Goal: Information Seeking & Learning: Learn about a topic

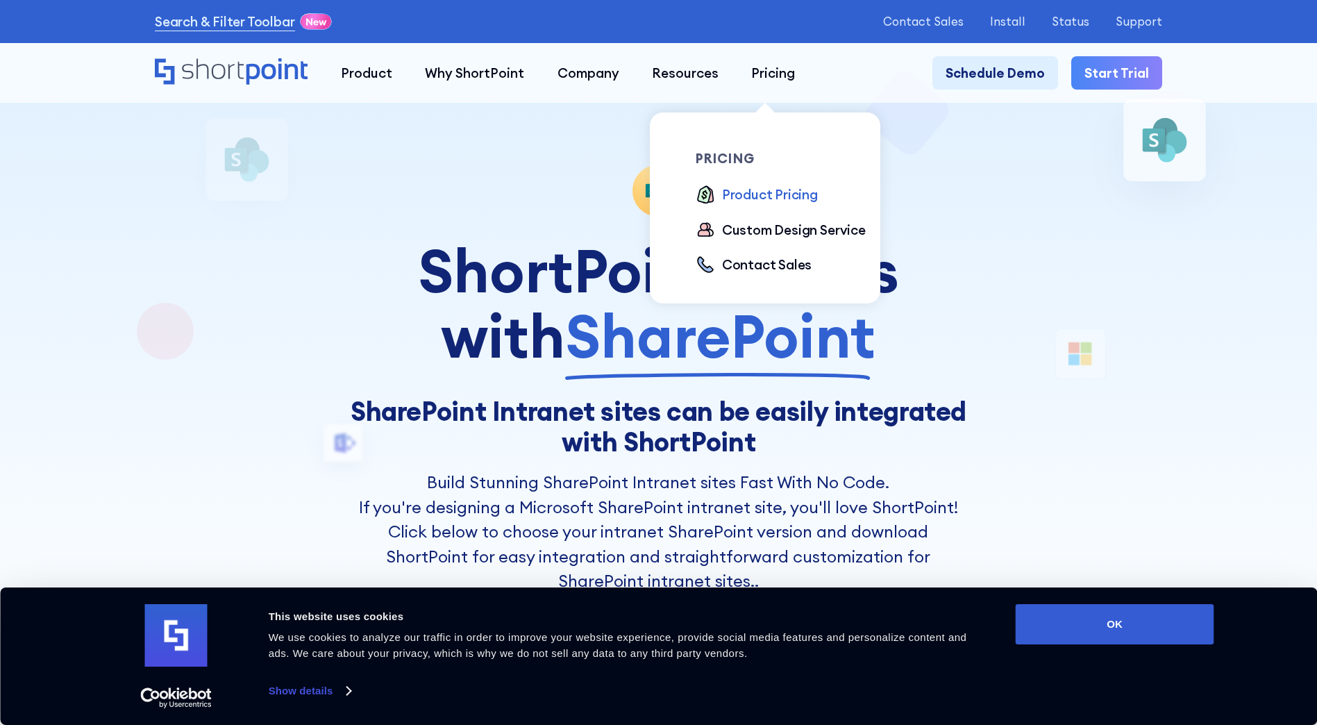
click at [761, 197] on div "Product Pricing" at bounding box center [770, 194] width 96 height 19
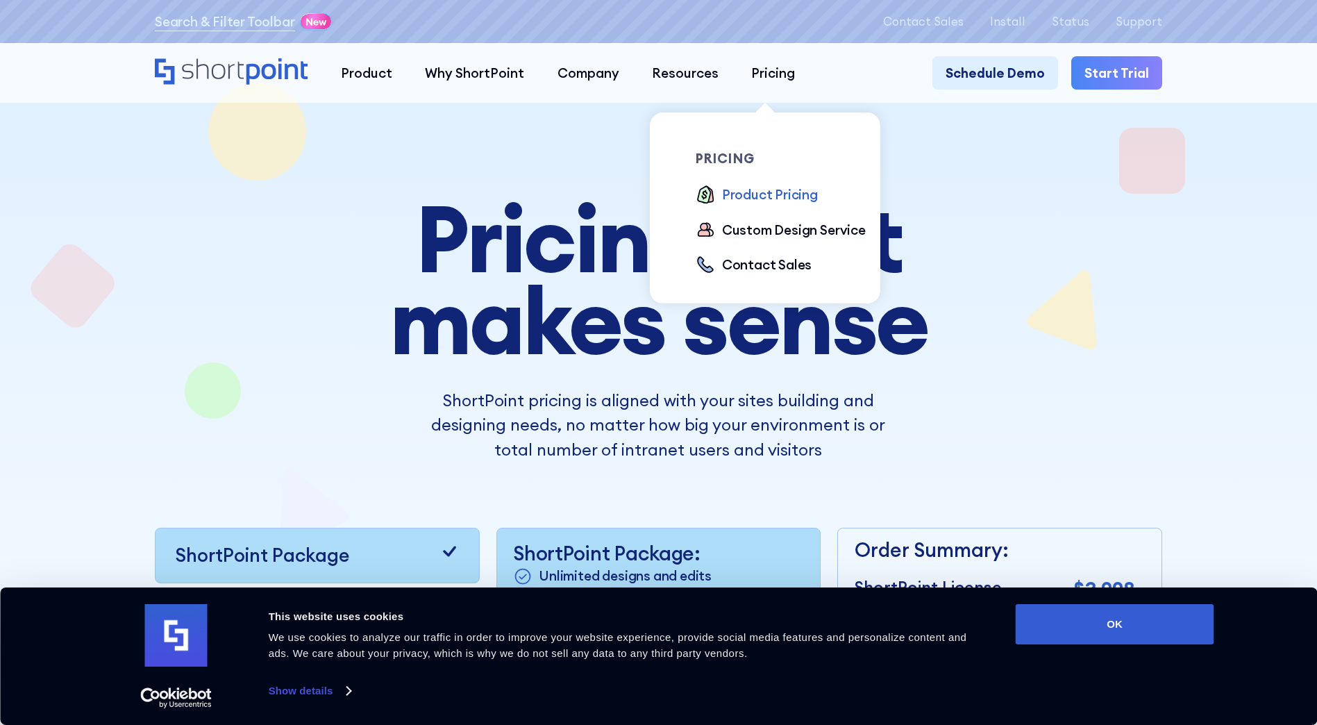
click at [748, 188] on div "Product Pricing" at bounding box center [770, 194] width 96 height 19
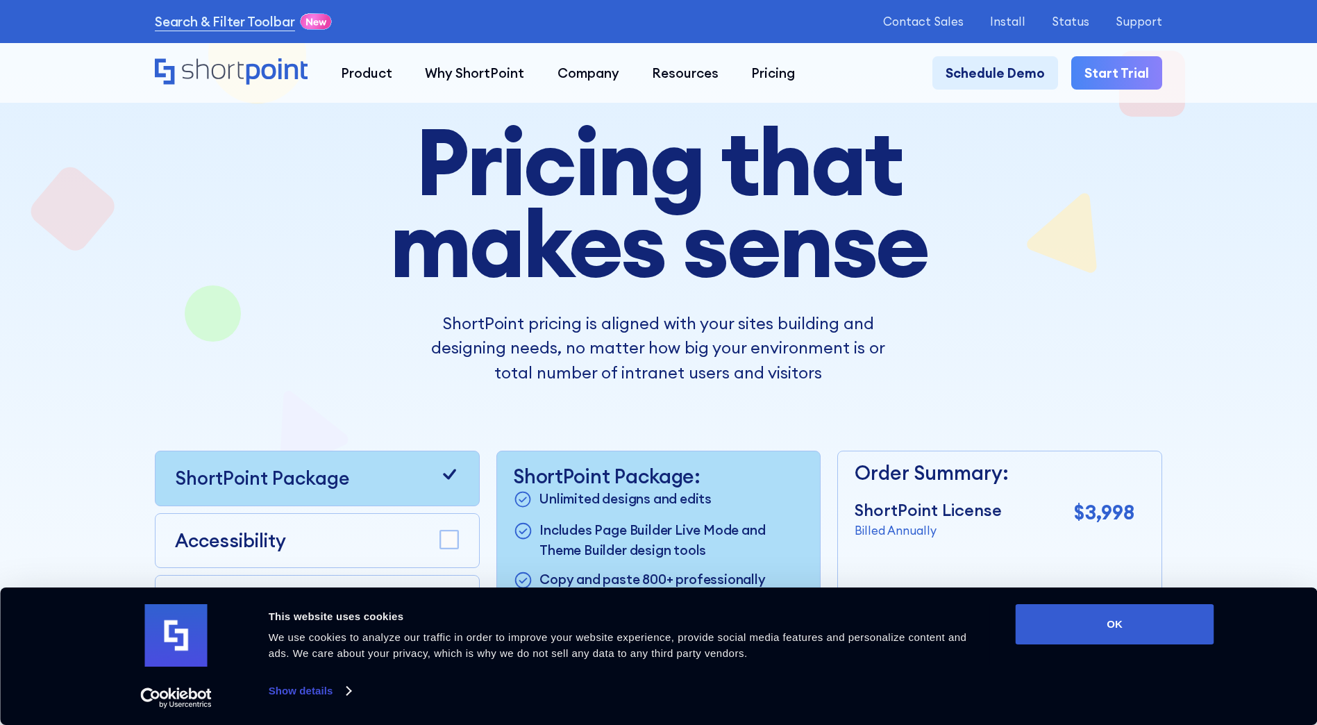
scroll to position [208, 0]
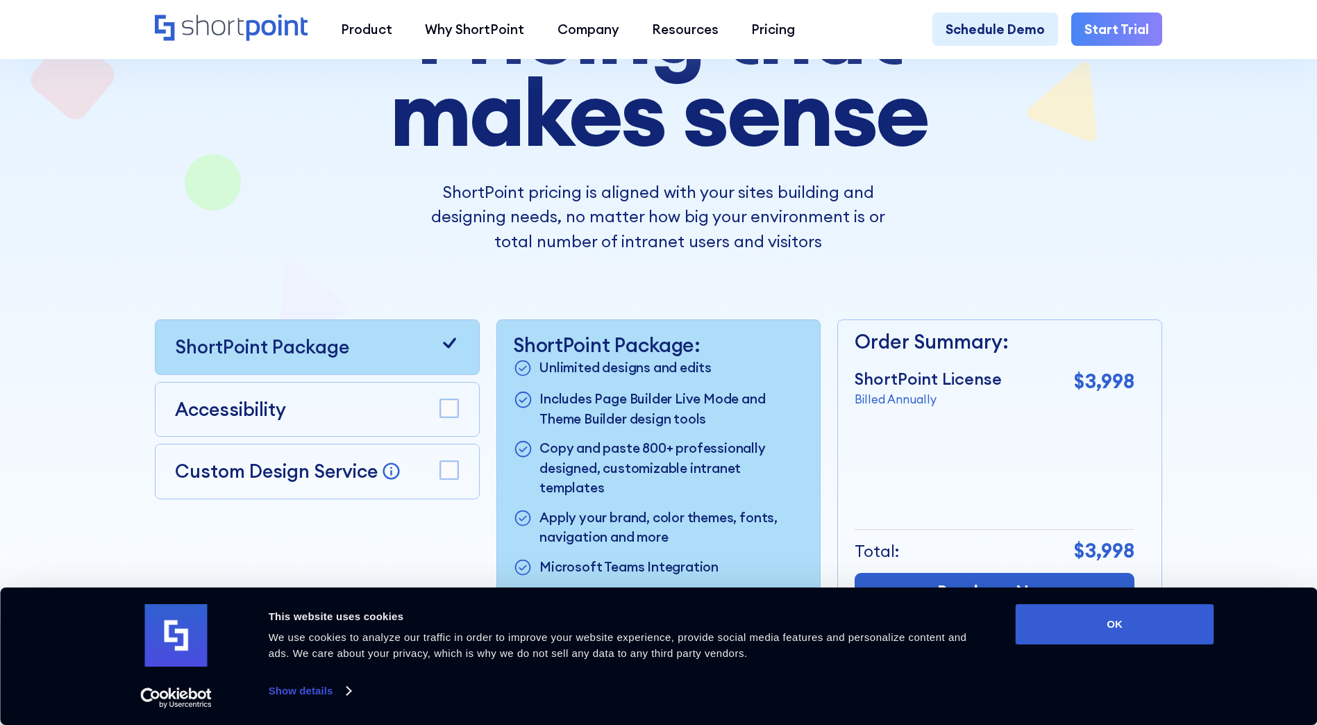
click at [1229, 293] on div at bounding box center [658, 298] width 1185 height 949
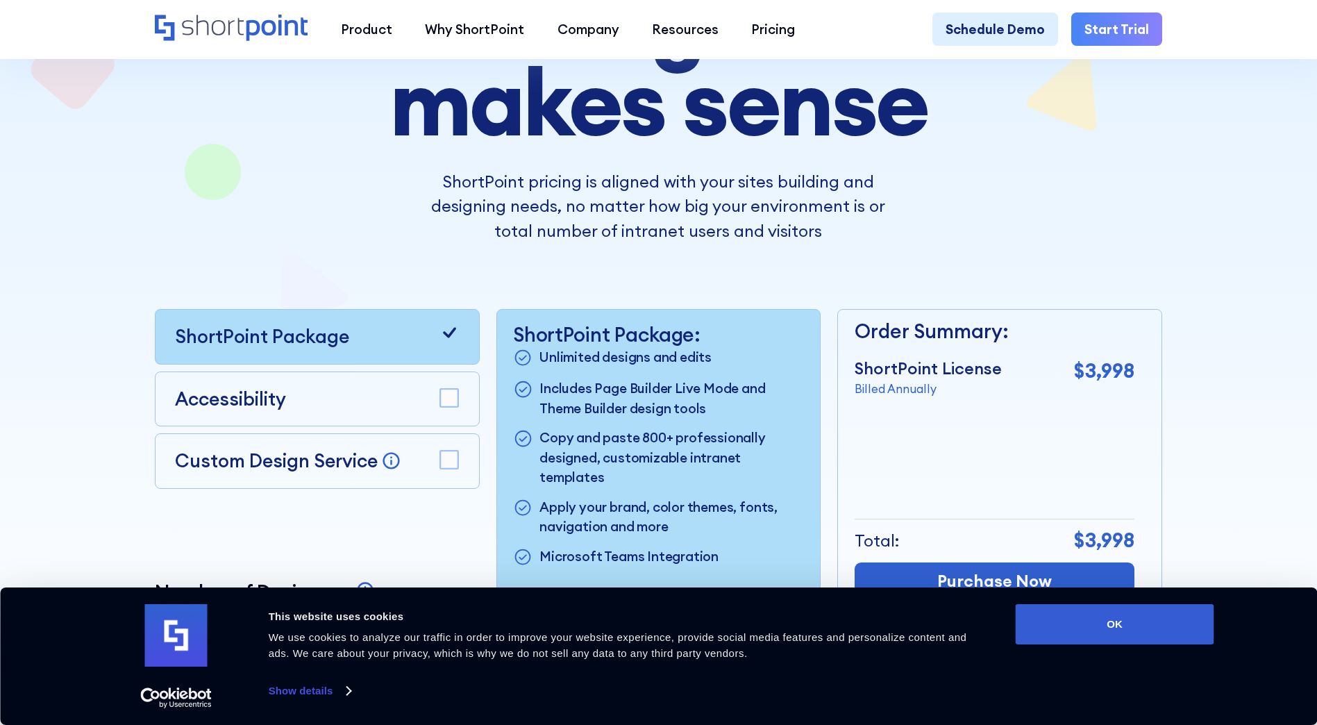
scroll to position [347, 0]
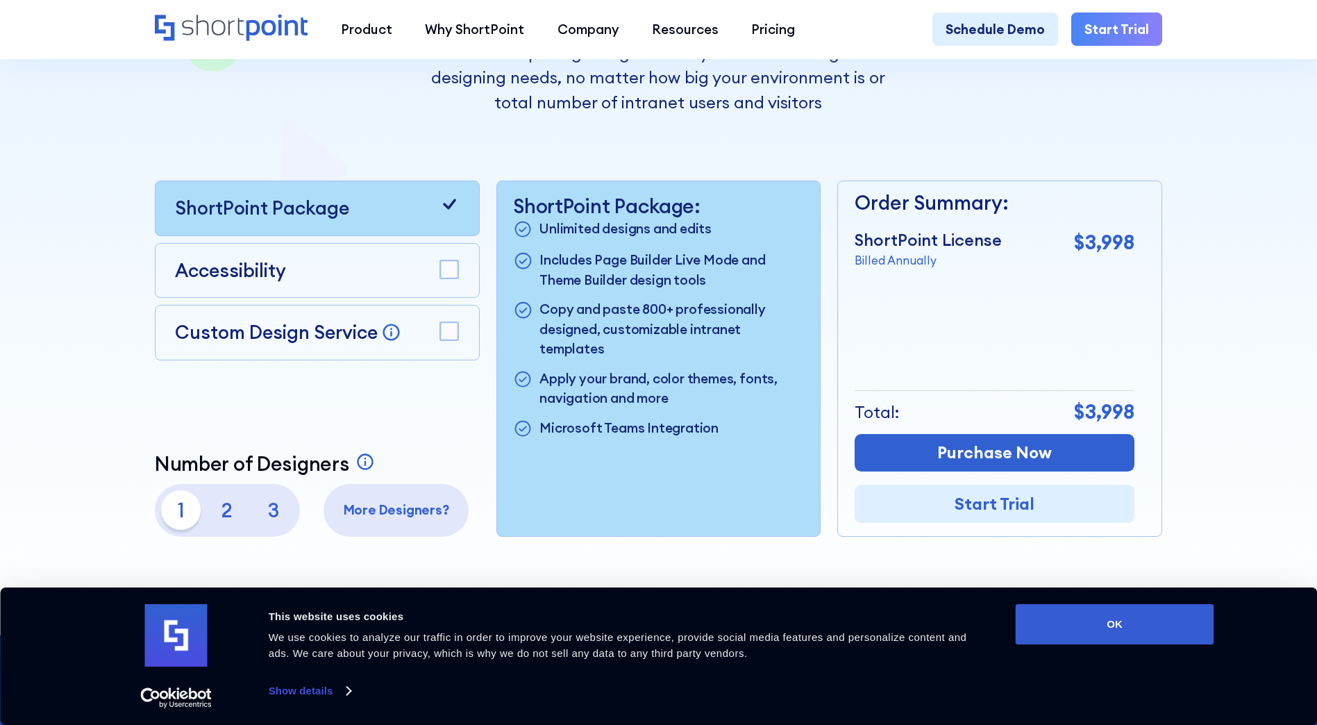
click at [1267, 319] on div at bounding box center [658, 160] width 1317 height 949
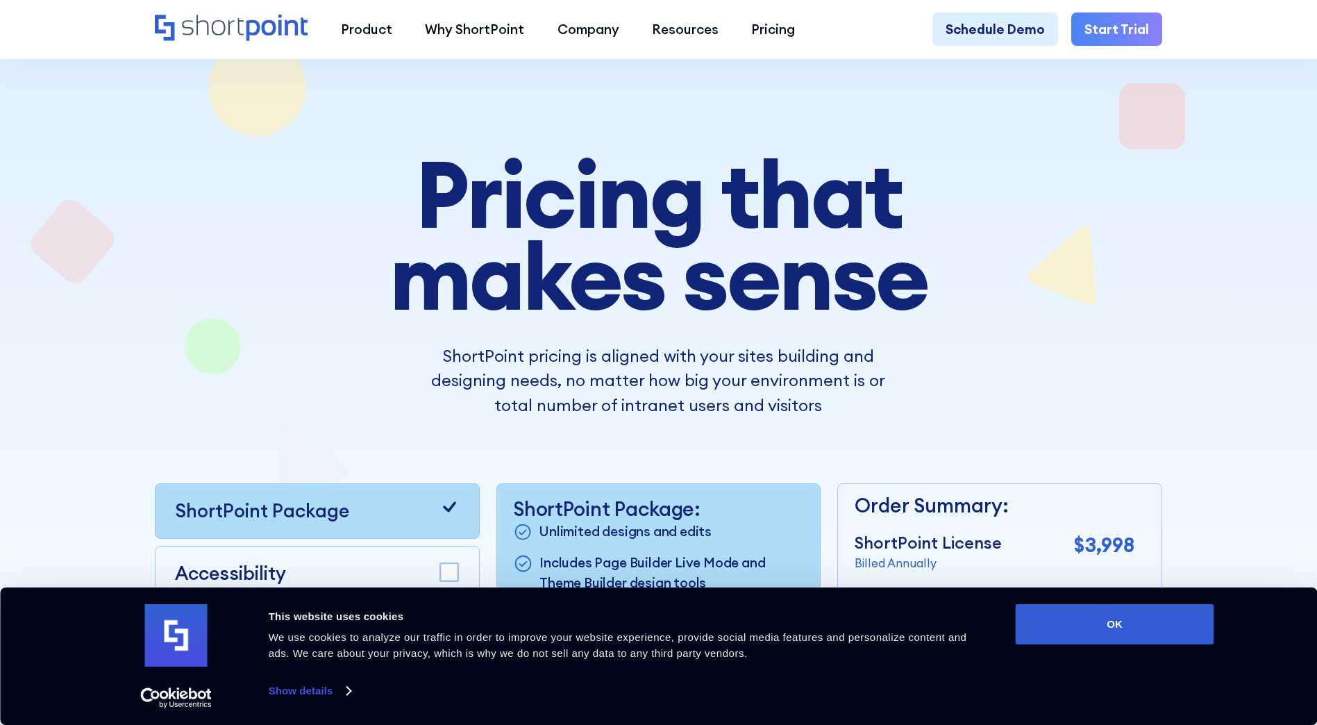
scroll to position [0, 0]
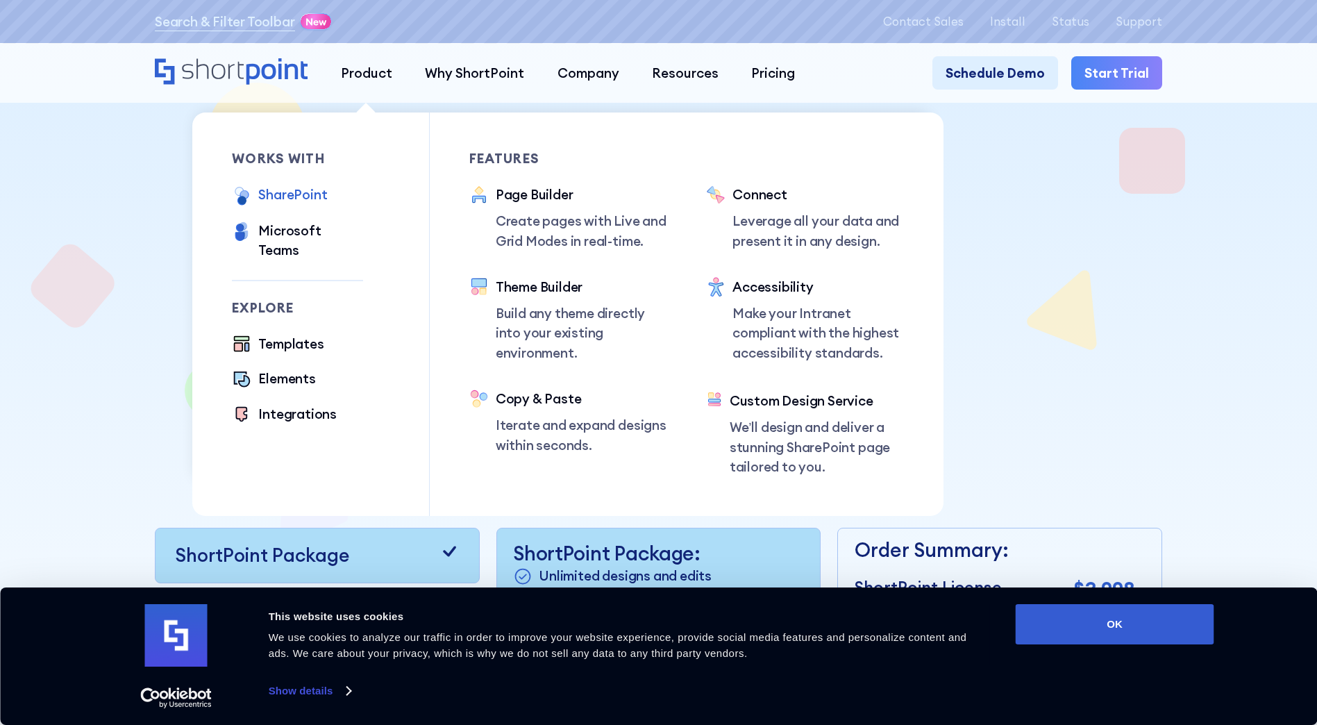
click at [290, 192] on div "SharePoint" at bounding box center [292, 194] width 69 height 19
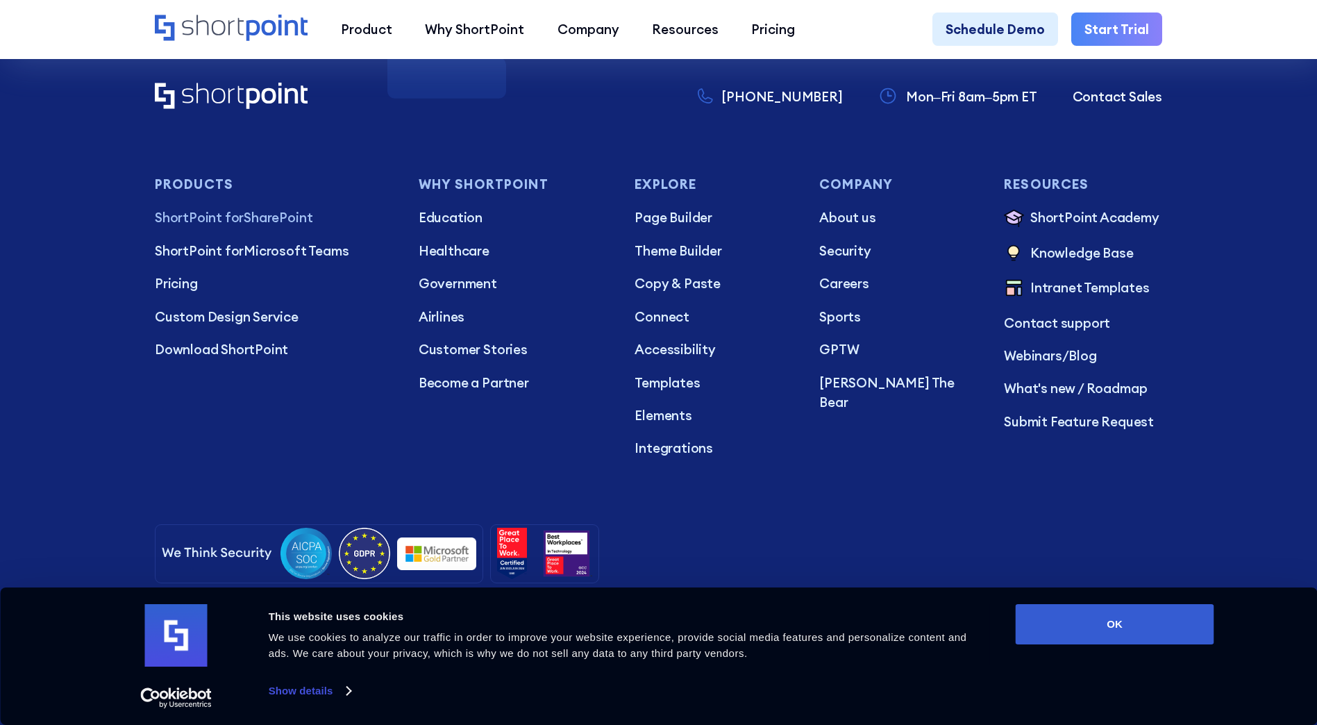
scroll to position [3544, 0]
